Goal: Task Accomplishment & Management: Complete application form

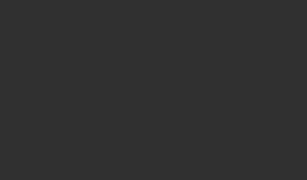
select select "10"
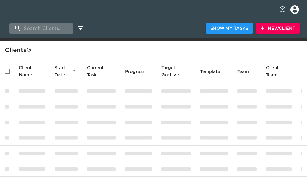
click at [52, 24] on input "search" at bounding box center [41, 28] width 64 height 10
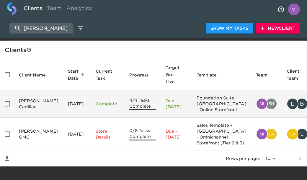
type input "[PERSON_NAME]"
click at [24, 105] on td "[PERSON_NAME] Cadillac" at bounding box center [38, 104] width 49 height 27
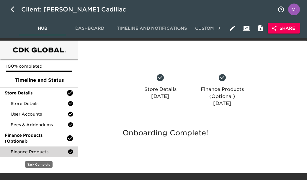
click at [31, 152] on span "Finance Products" at bounding box center [39, 152] width 57 height 6
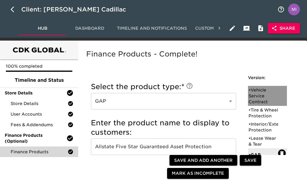
click at [252, 91] on div "• Vehicle Service Contract" at bounding box center [262, 96] width 29 height 18
type input "Vehicle Service Contract"
type input "Allstate Vehicle Service Contract"
type input "Allstate"
checkbox input "true"
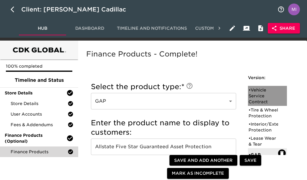
radio input "true"
checkbox input "true"
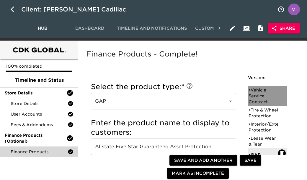
checkbox input "true"
radio input "false"
radio input "true"
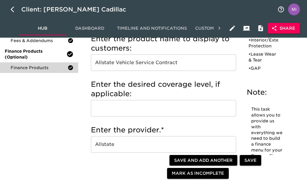
scroll to position [80, 0]
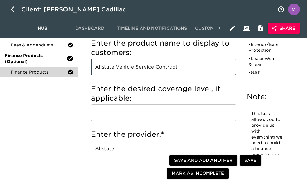
click at [124, 69] on input "Allstate Vehicle Service Contract" at bounding box center [163, 67] width 145 height 17
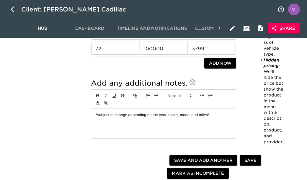
scroll to position [648, 0]
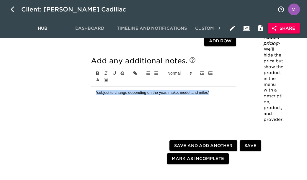
drag, startPoint x: 219, startPoint y: 95, endPoint x: 86, endPoint y: 91, distance: 132.4
copy p "*subject to change depending on the year, make, model and miles*"
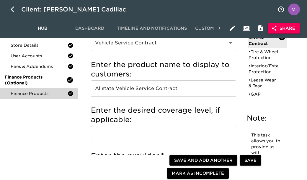
scroll to position [48, 0]
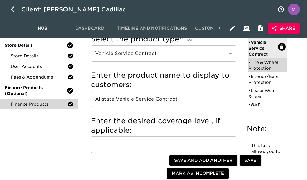
click at [256, 67] on div "• Tire & Wheel Protection" at bounding box center [262, 66] width 29 height 12
type input "Tire & Wheel Protection"
type input "Allstate Tire and Wheel Coverage"
checkbox input "true"
radio input "true"
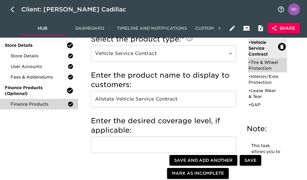
radio input "false"
checkbox input "false"
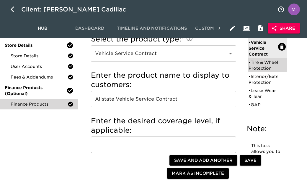
checkbox input "false"
radio input "true"
radio input "false"
type input "1299"
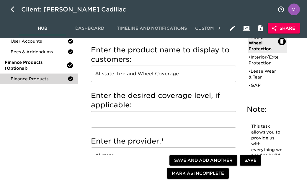
scroll to position [52, 0]
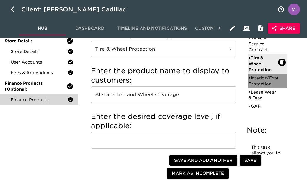
click at [256, 87] on div "• Interior/Exterior Protection" at bounding box center [262, 81] width 29 height 12
type input "Interior/Exterior Protection"
type input "Allstate Paint and Fabric Protection"
type input "Allstate"
checkbox input "true"
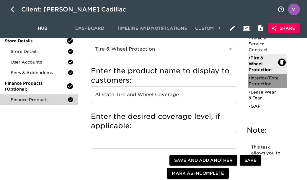
radio input "true"
type input "$599"
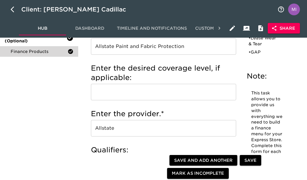
scroll to position [47, 0]
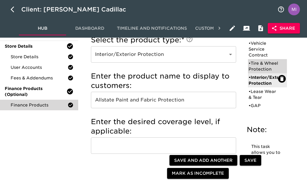
click at [263, 66] on div "• Tire & Wheel Protection" at bounding box center [262, 66] width 29 height 12
type input "Tire & Wheel Protection"
type input "Allstate Tire and Wheel Coverage"
type input "Allstate"
type input "1299"
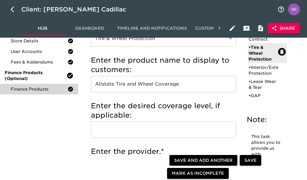
scroll to position [69, 0]
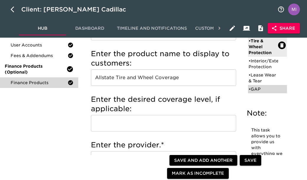
click at [259, 92] on div "• GAP" at bounding box center [262, 89] width 29 height 6
type input "GAP"
type input "Allstate Five Star Guaranteed Asset Protection"
type input "Allstate"
checkbox input "false"
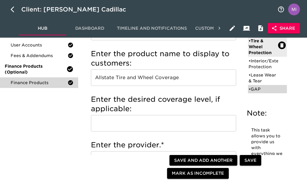
radio input "false"
radio input "true"
checkbox input "true"
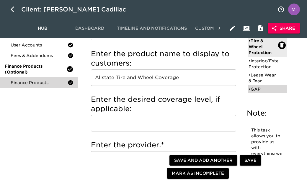
checkbox input "true"
type input "1000"
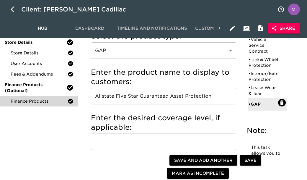
scroll to position [34, 0]
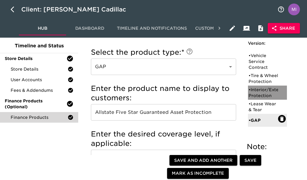
click at [260, 100] on div "• Interior/Exterior Protection" at bounding box center [267, 93] width 39 height 14
type input "Interior/Exterior Protection"
type input "Allstate Paint and Fabric Protection"
checkbox input "true"
radio input "true"
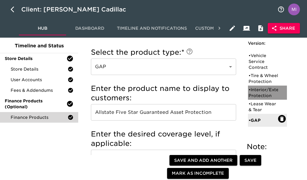
radio input "false"
checkbox input "false"
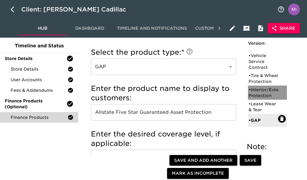
type input "$599"
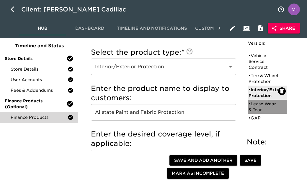
click at [259, 113] on div "• Lease Wear & Tear" at bounding box center [262, 107] width 29 height 12
type input "Lease Wear & Tear"
type input "Smart Lease Protection"
type input "GM XS Wear and Tear"
checkbox input "false"
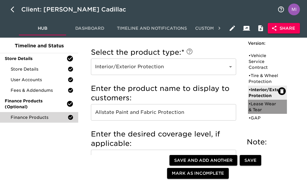
radio input "false"
radio input "true"
checkbox input "true"
radio input "true"
type input "1499"
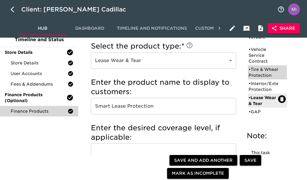
scroll to position [33, 0]
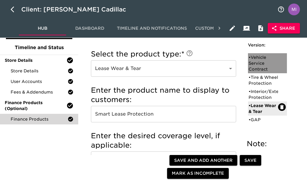
click at [262, 57] on div "• Vehicle Service Contract" at bounding box center [262, 64] width 29 height 18
type input "Vehicle Service Contract"
type input "Allstate Vehicle Service Contract"
type input "Allstate"
checkbox input "true"
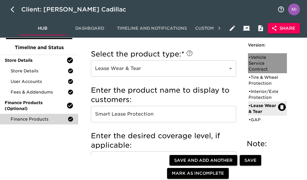
checkbox input "true"
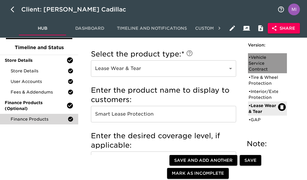
checkbox input "false"
radio input "false"
radio input "true"
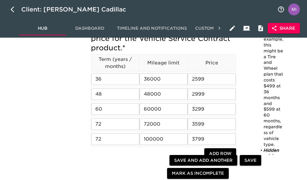
scroll to position [542, 0]
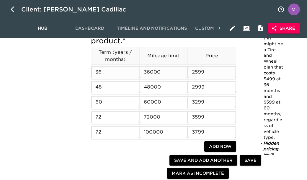
click at [206, 71] on input "2599" at bounding box center [211, 72] width 48 height 12
click at [208, 88] on input "2999" at bounding box center [211, 87] width 48 height 12
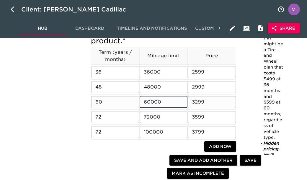
click at [174, 106] on input "60000" at bounding box center [163, 102] width 48 height 12
click at [208, 106] on input "3299" at bounding box center [211, 102] width 48 height 12
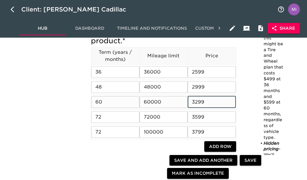
click at [208, 106] on input "3299" at bounding box center [211, 102] width 48 height 12
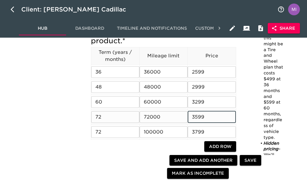
click at [207, 118] on input "3599" at bounding box center [211, 117] width 48 height 12
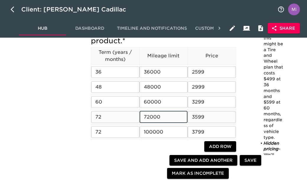
click at [162, 120] on input "72000" at bounding box center [163, 117] width 48 height 12
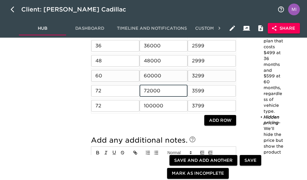
scroll to position [580, 0]
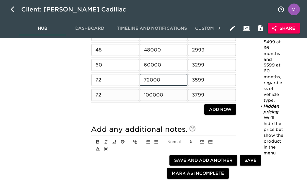
click at [197, 97] on input "3799" at bounding box center [211, 95] width 48 height 12
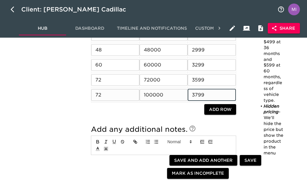
click at [197, 97] on input "3799" at bounding box center [211, 95] width 48 height 12
click at [152, 97] on input "100000" at bounding box center [163, 95] width 48 height 12
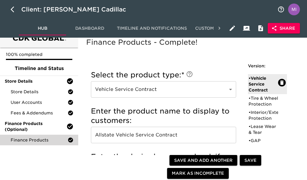
scroll to position [0, 0]
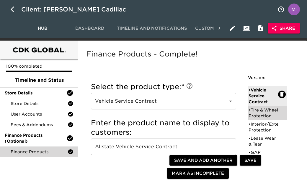
click at [256, 112] on div "• Tire & Wheel Protection" at bounding box center [262, 113] width 29 height 12
type input "Tire & Wheel Protection"
type input "Allstate Tire and Wheel Coverage"
radio input "true"
radio input "false"
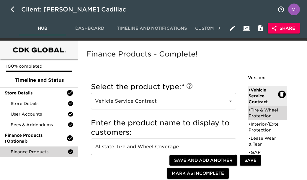
checkbox input "false"
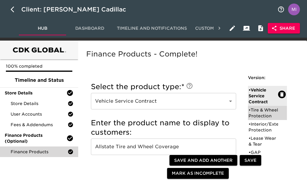
radio input "true"
radio input "false"
type input "1299"
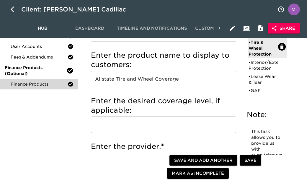
scroll to position [69, 0]
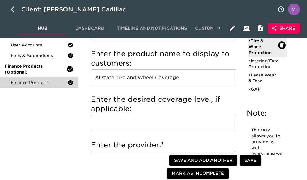
click at [150, 75] on input "Allstate Tire and Wheel Coverage" at bounding box center [163, 78] width 145 height 17
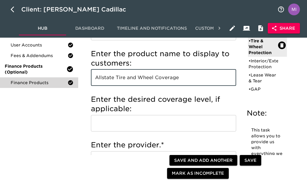
click at [150, 75] on input "Allstate Tire and Wheel Coverage" at bounding box center [163, 78] width 145 height 17
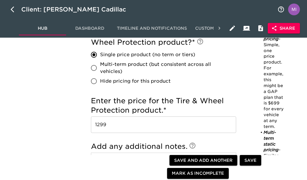
scroll to position [367, 0]
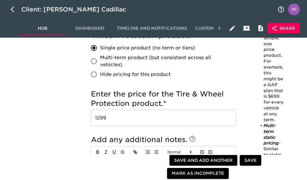
click at [155, 118] on input "1299" at bounding box center [163, 118] width 145 height 17
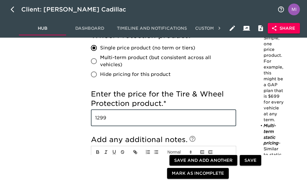
click at [155, 118] on input "1299" at bounding box center [163, 118] width 145 height 17
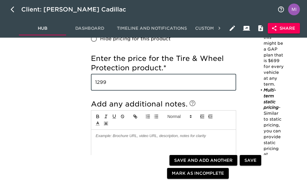
scroll to position [406, 0]
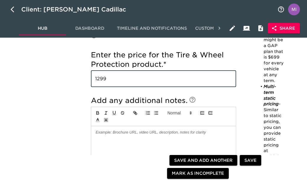
click at [138, 79] on input "1299" at bounding box center [163, 79] width 145 height 17
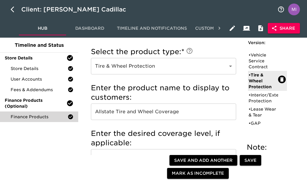
scroll to position [28, 0]
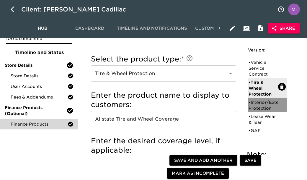
click at [254, 109] on div "• Interior/Exterior Protection" at bounding box center [262, 106] width 29 height 12
type input "Interior/Exterior Protection"
type input "Allstate Paint and Fabric Protection"
type input "Allstate"
type input "$599"
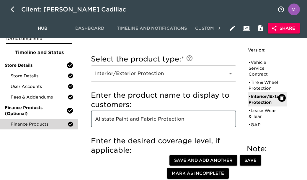
click at [218, 114] on input "Allstate Paint and Fabric Protection" at bounding box center [163, 119] width 145 height 17
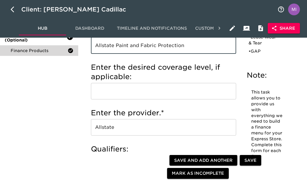
scroll to position [110, 0]
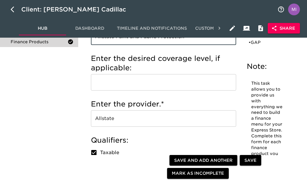
click at [145, 116] on input "Allstate" at bounding box center [163, 119] width 145 height 17
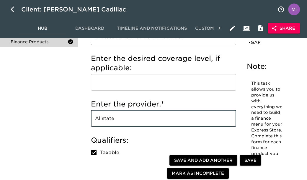
click at [145, 116] on input "Allstate" at bounding box center [163, 119] width 145 height 17
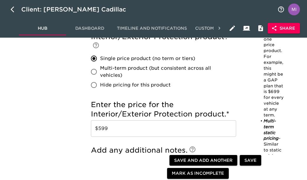
scroll to position [384, 0]
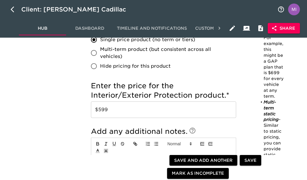
click at [133, 112] on input "$599" at bounding box center [163, 110] width 145 height 17
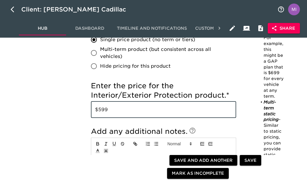
click at [133, 112] on input "$599" at bounding box center [163, 110] width 145 height 17
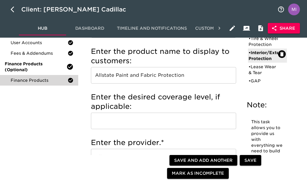
scroll to position [92, 0]
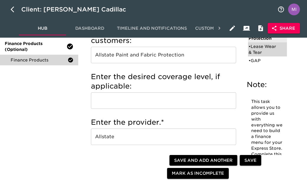
click at [266, 55] on div "• Lease Wear & Tear" at bounding box center [262, 50] width 29 height 12
type input "Lease Wear & Tear"
type input "Smart Lease Protection"
type input "GM XS Wear and Tear"
checkbox input "false"
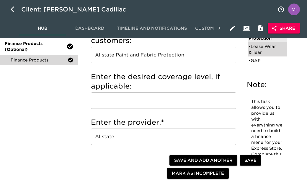
radio input "false"
radio input "true"
checkbox input "true"
type input "1499"
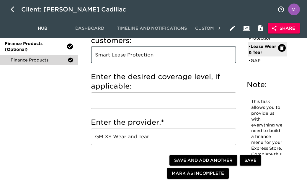
click at [146, 59] on input "Smart Lease Protection" at bounding box center [163, 55] width 145 height 17
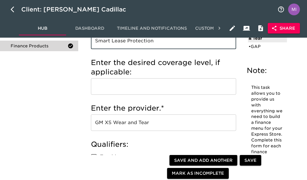
scroll to position [108, 0]
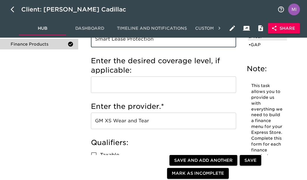
click at [184, 119] on input "GM XS Wear and Tear" at bounding box center [163, 121] width 145 height 17
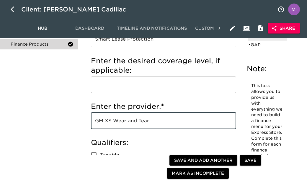
click at [184, 119] on input "GM XS Wear and Tear" at bounding box center [163, 121] width 145 height 17
click at [146, 118] on input "GM XS Wear and Tear" at bounding box center [163, 121] width 145 height 17
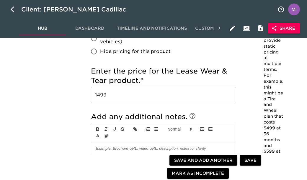
scroll to position [502, 0]
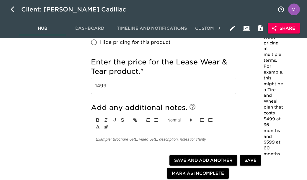
click at [134, 89] on input "1499" at bounding box center [163, 86] width 145 height 17
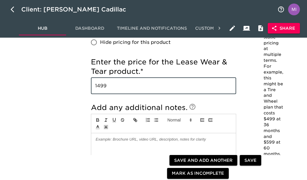
click at [134, 89] on input "1499" at bounding box center [163, 86] width 145 height 17
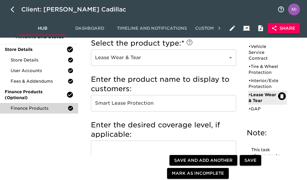
scroll to position [53, 0]
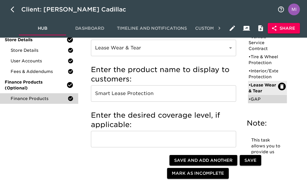
click at [254, 102] on div "• GAP" at bounding box center [262, 99] width 29 height 6
type input "GAP"
type input "Allstate Five Star Guaranteed Asset Protection"
type input "Allstate"
checkbox input "true"
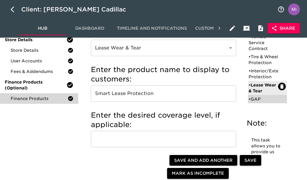
checkbox input "true"
checkbox input "false"
type input "1000"
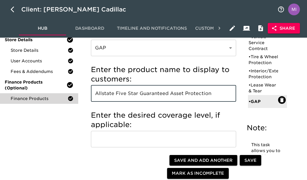
click at [130, 98] on input "Allstate Five Star Guaranteed Asset Protection" at bounding box center [163, 93] width 145 height 17
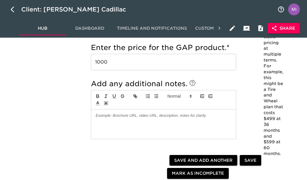
scroll to position [517, 0]
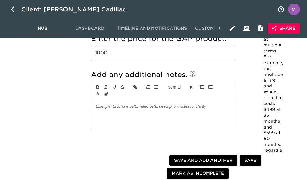
click at [137, 57] on input "1000" at bounding box center [163, 53] width 145 height 17
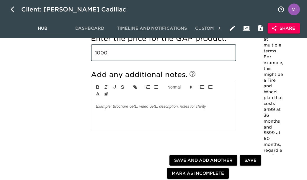
click at [137, 57] on input "1000" at bounding box center [163, 53] width 145 height 17
